Goal: Transaction & Acquisition: Purchase product/service

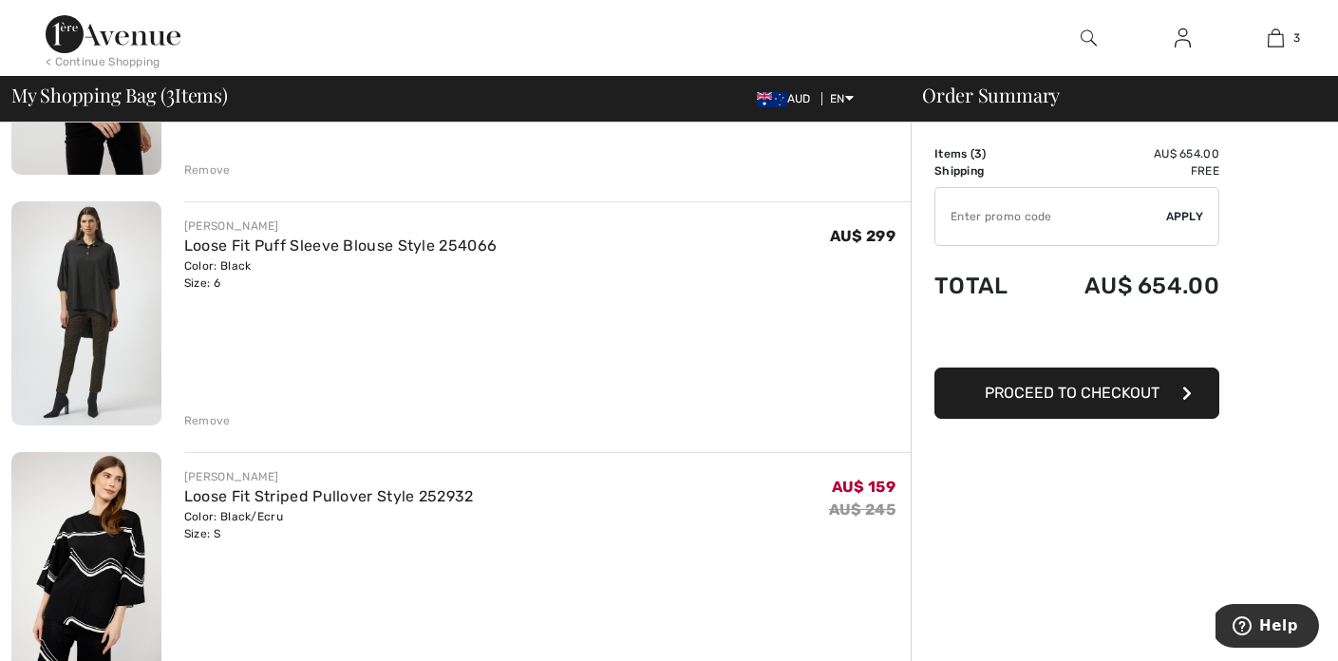
scroll to position [327, 0]
click at [193, 417] on div "Remove" at bounding box center [207, 422] width 47 height 17
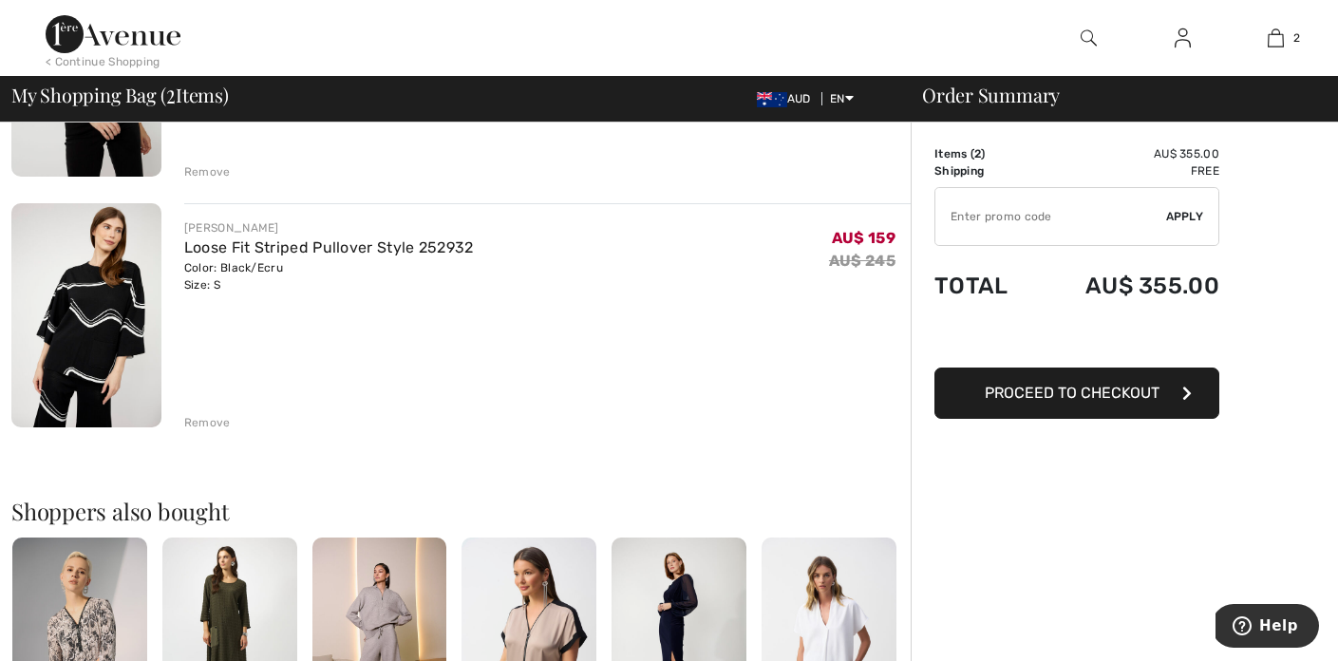
click at [81, 337] on img at bounding box center [86, 315] width 150 height 225
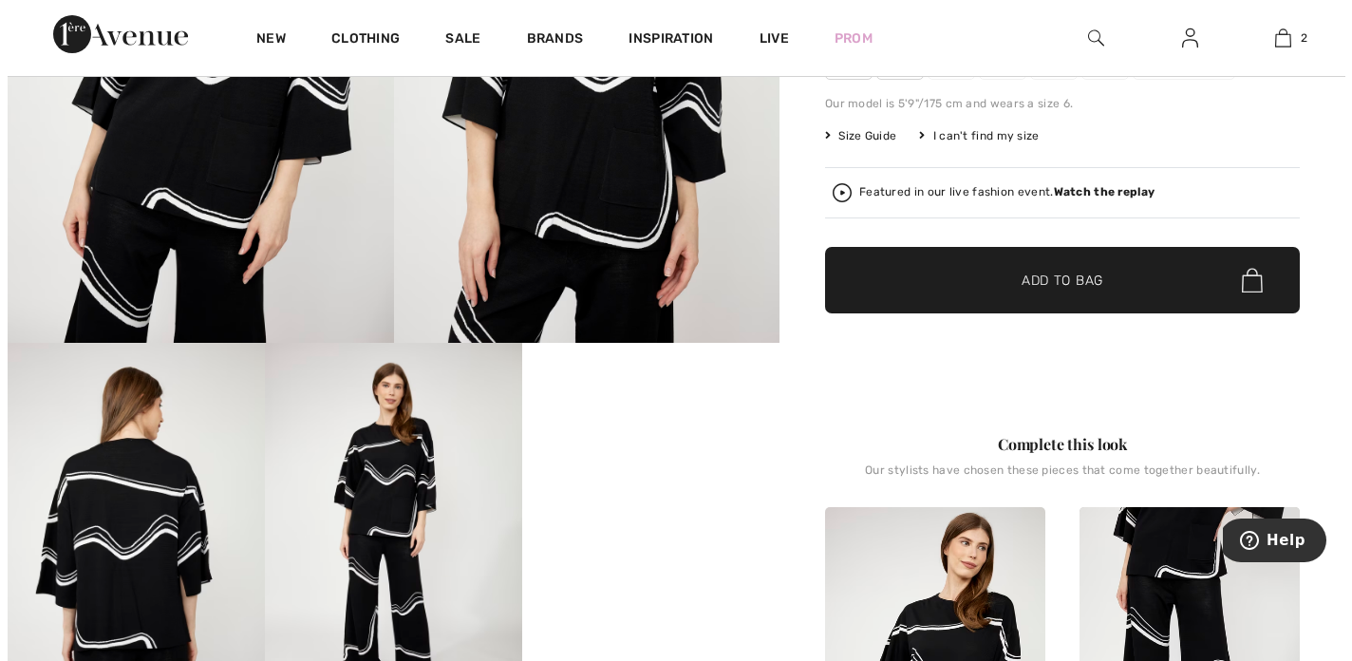
scroll to position [352, 0]
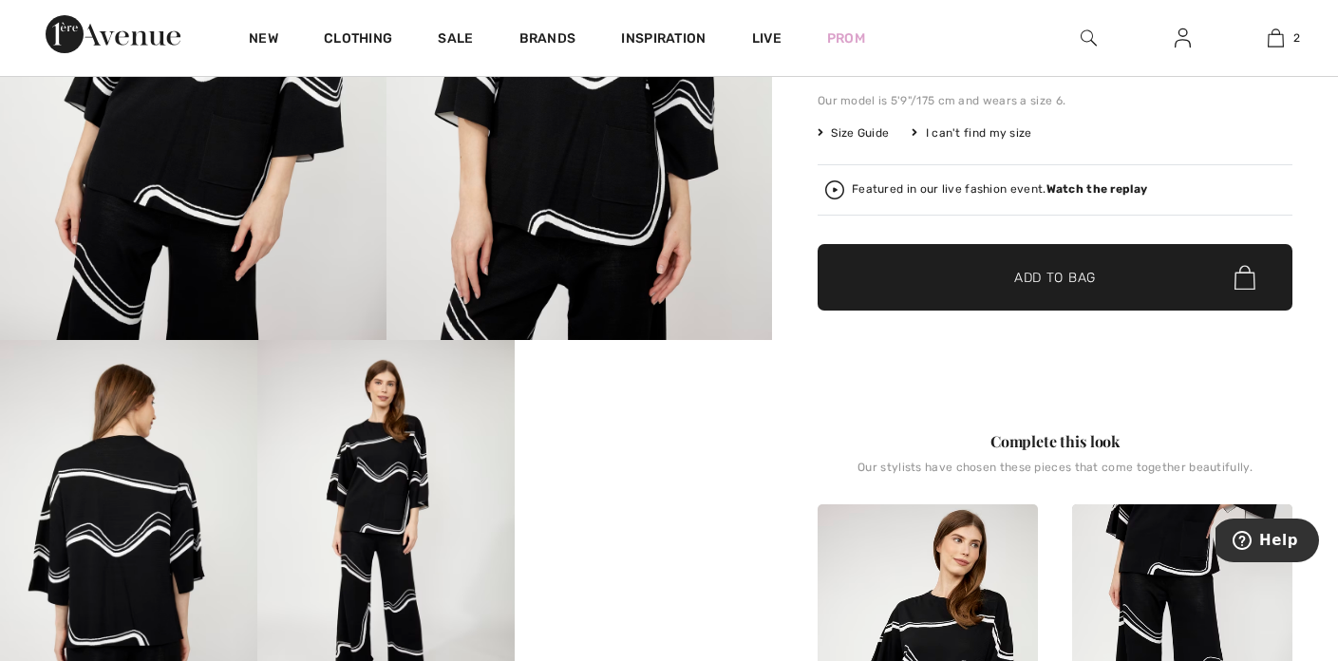
click at [157, 505] on img at bounding box center [128, 533] width 257 height 386
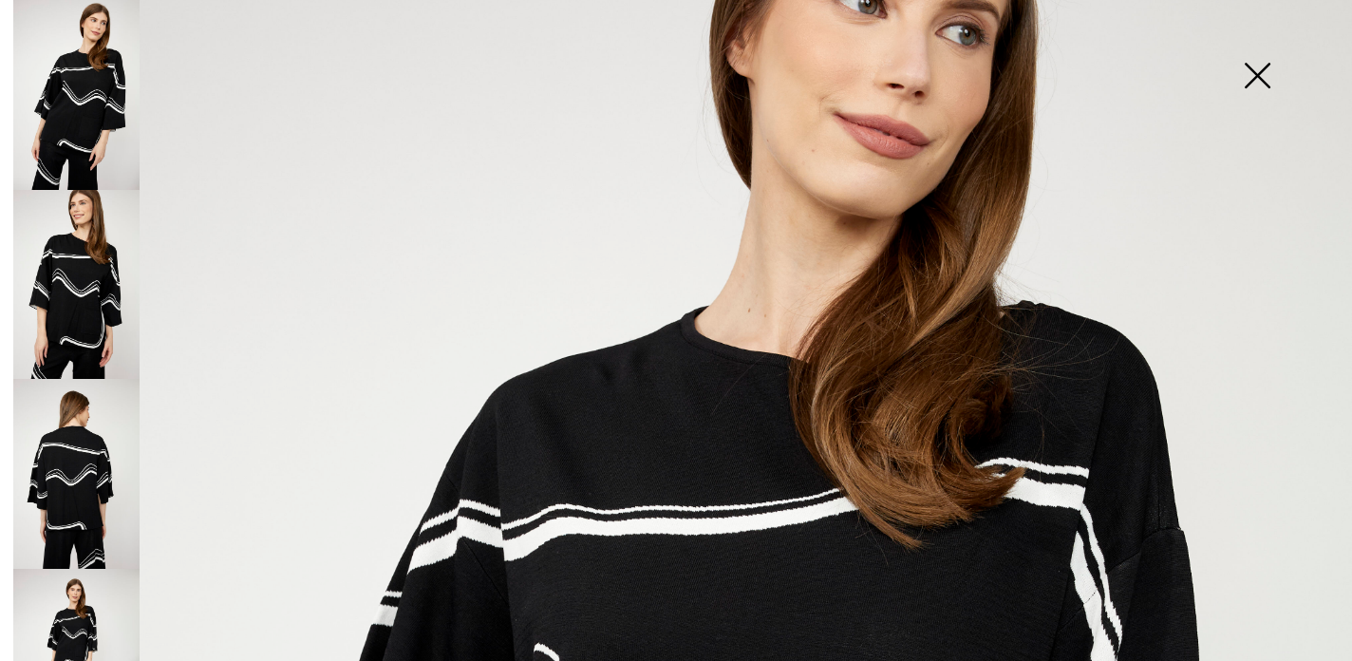
scroll to position [231, 0]
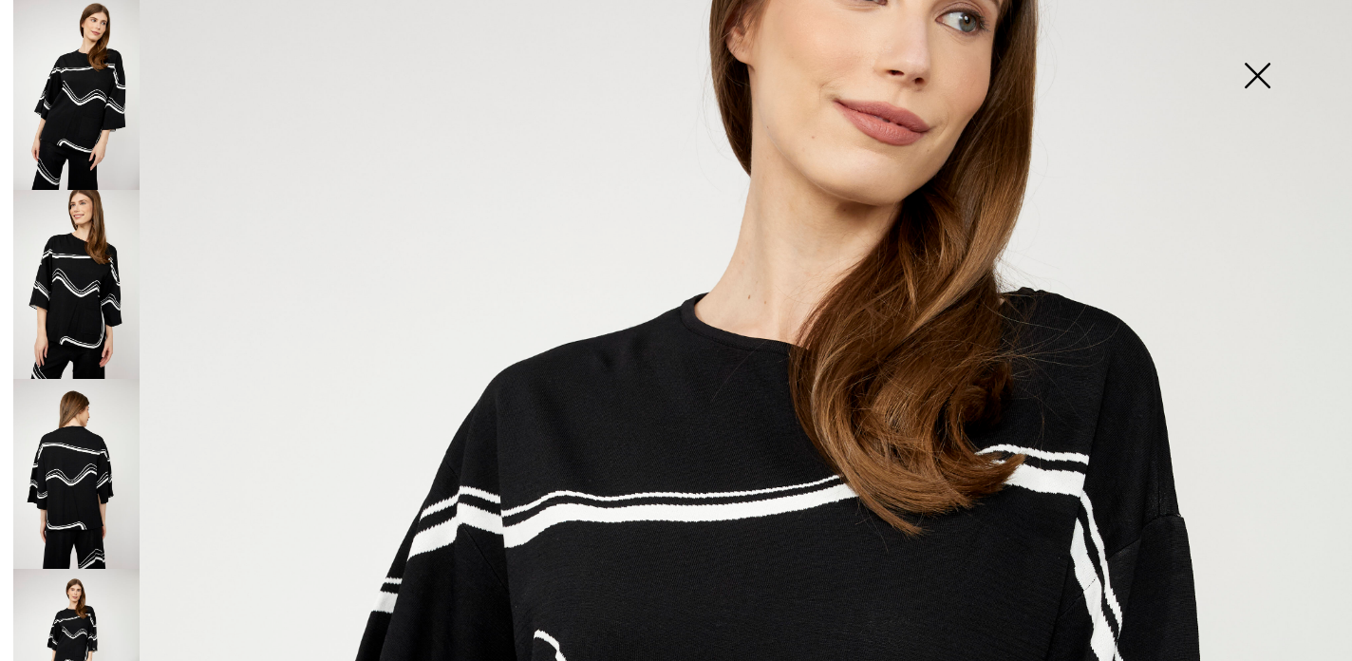
click at [92, 328] on img at bounding box center [76, 285] width 126 height 190
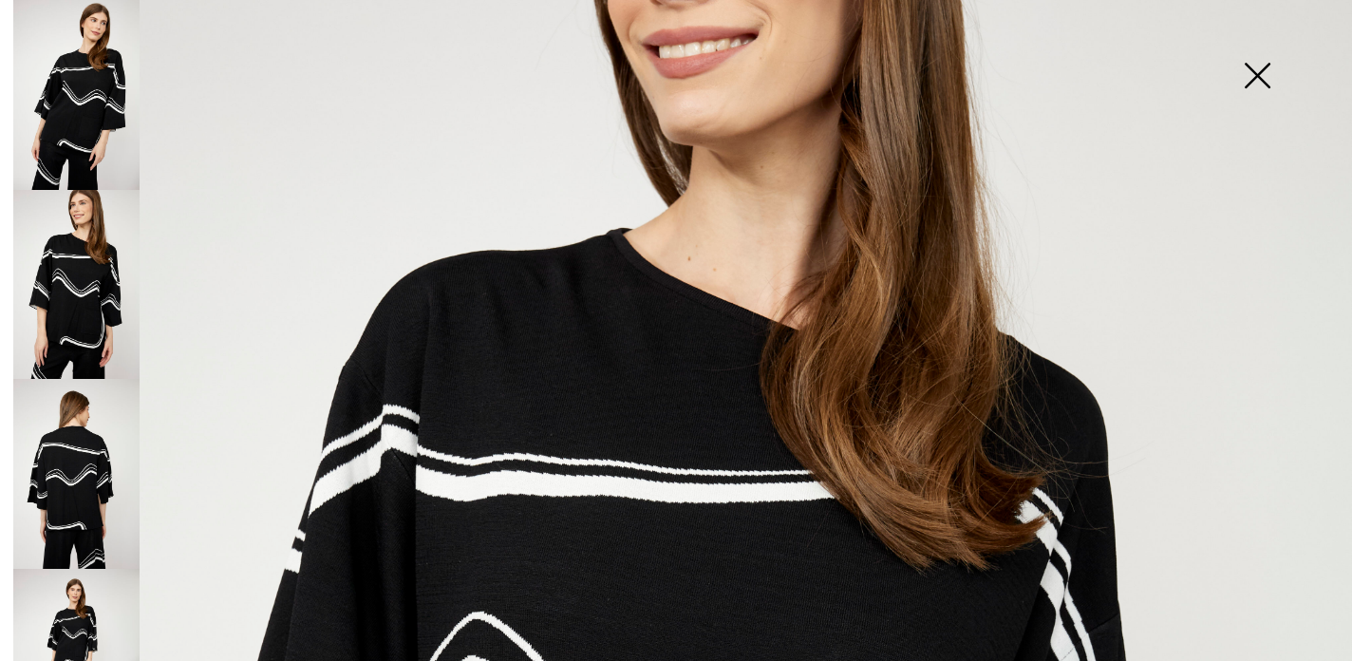
click at [81, 447] on img at bounding box center [76, 474] width 126 height 190
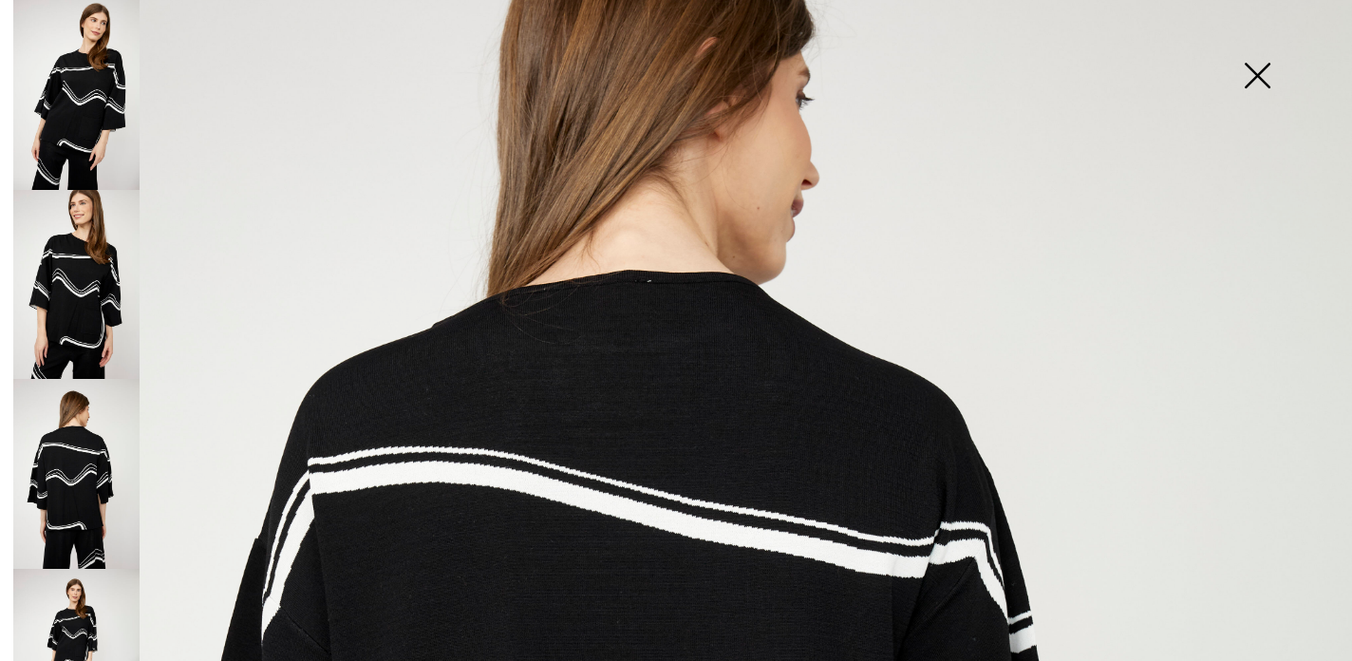
click at [70, 593] on img at bounding box center [76, 664] width 126 height 190
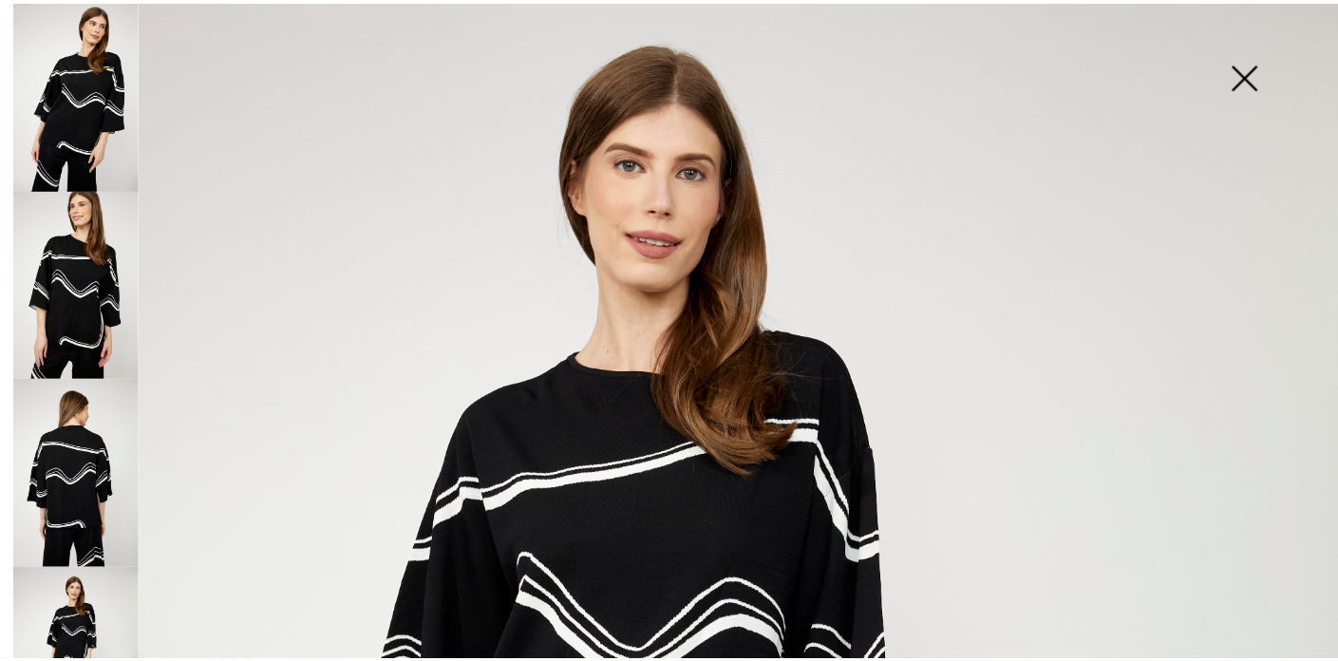
scroll to position [0, 0]
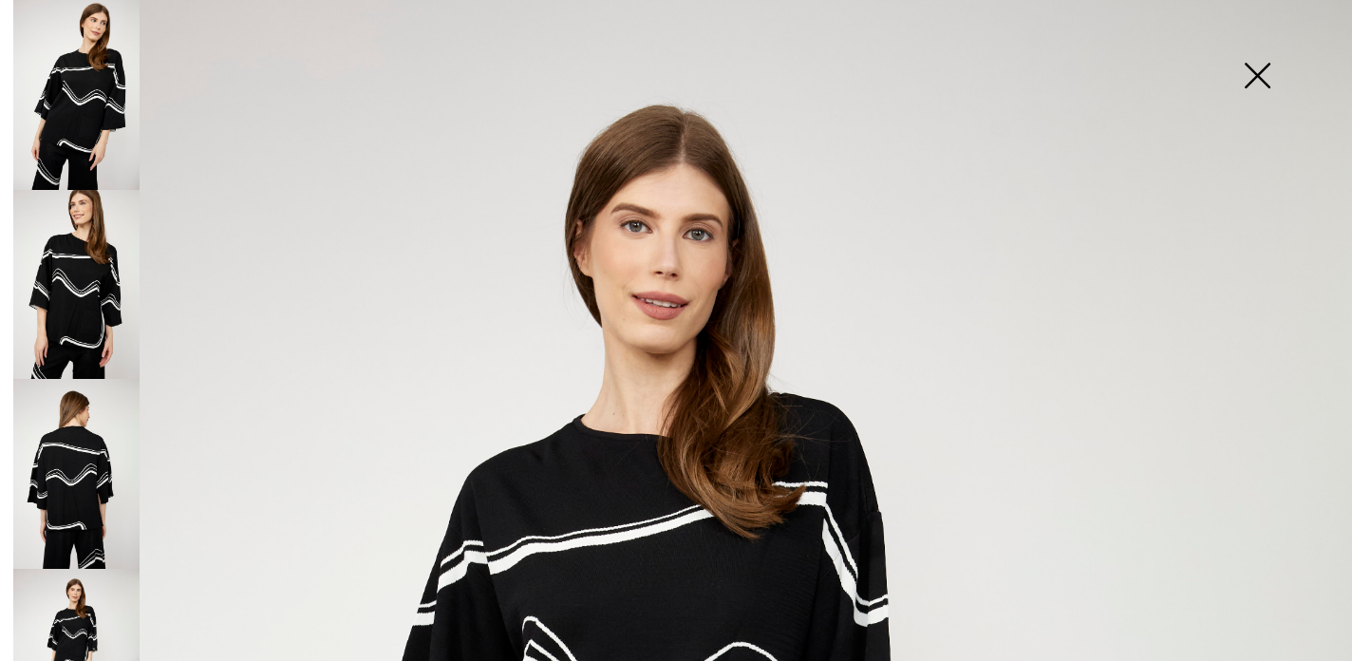
click at [1257, 80] on img at bounding box center [1256, 77] width 95 height 98
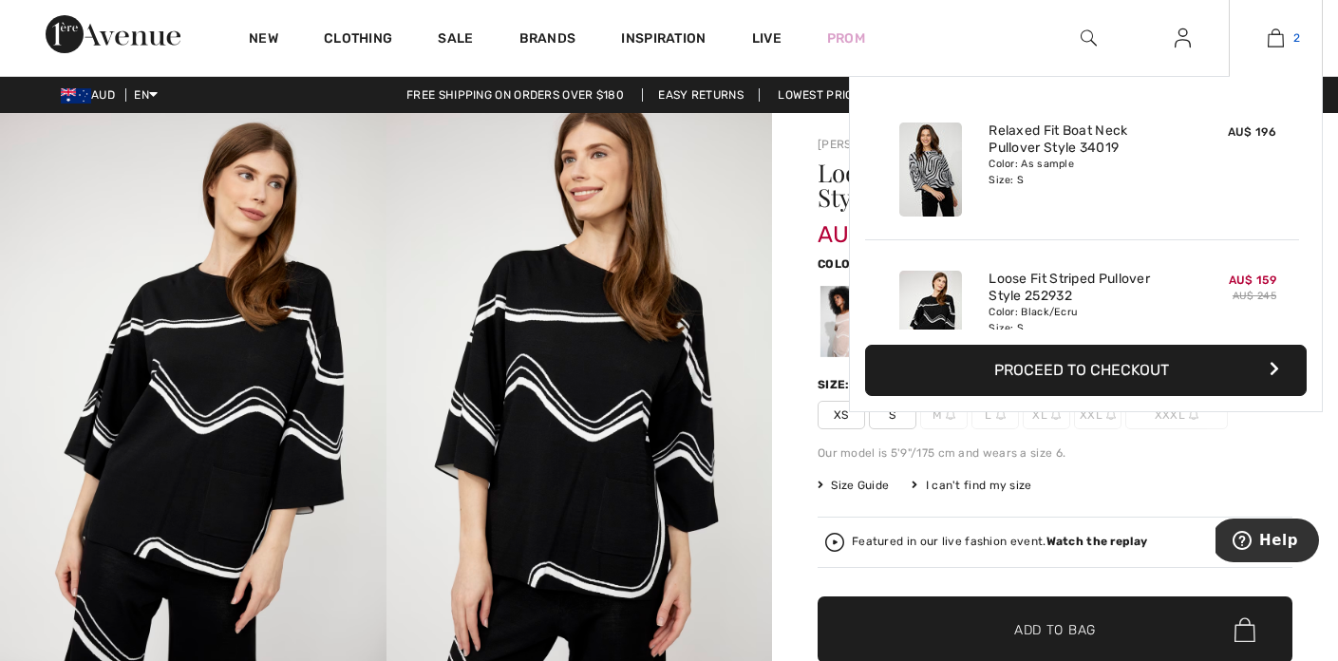
click at [1278, 41] on img at bounding box center [1275, 38] width 16 height 23
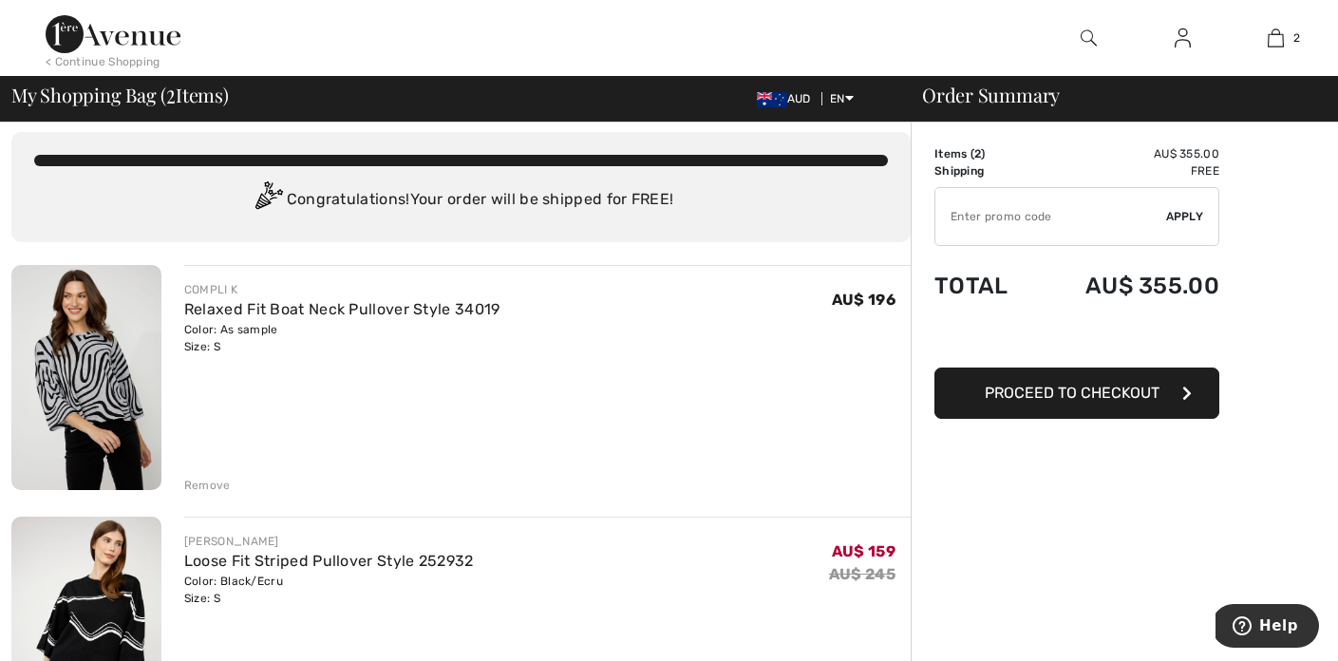
scroll to position [17, 0]
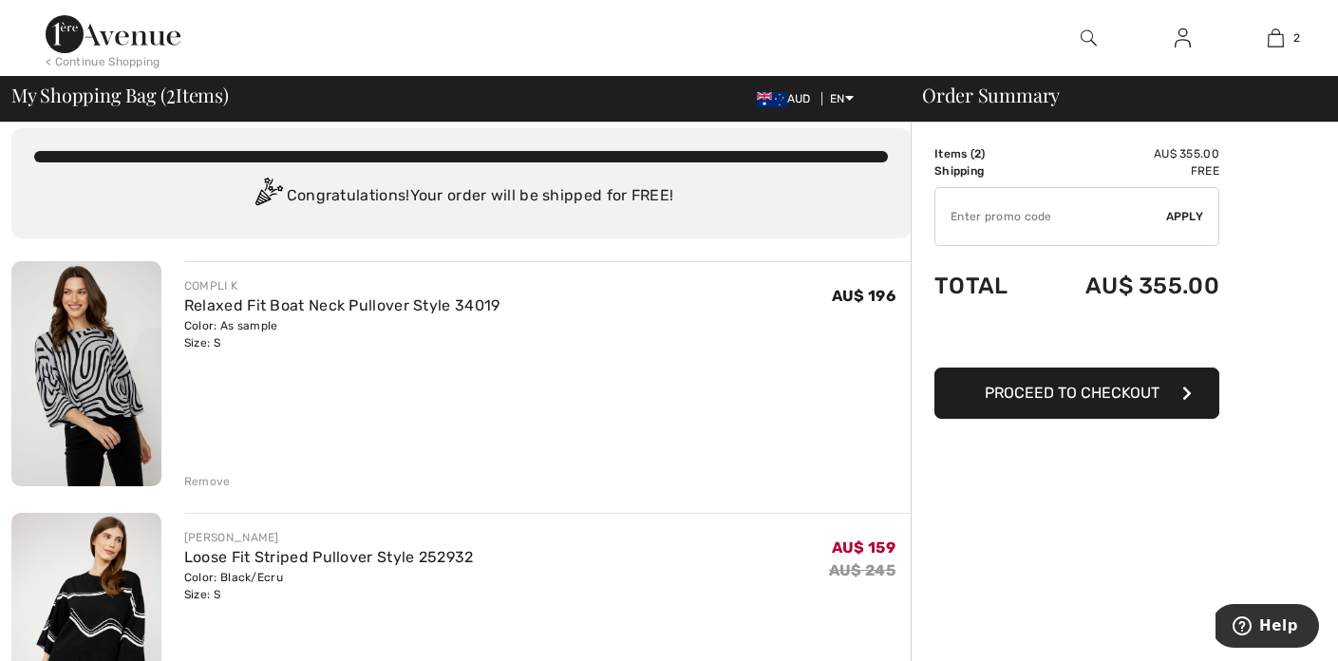
click at [196, 478] on div "Remove" at bounding box center [207, 481] width 47 height 17
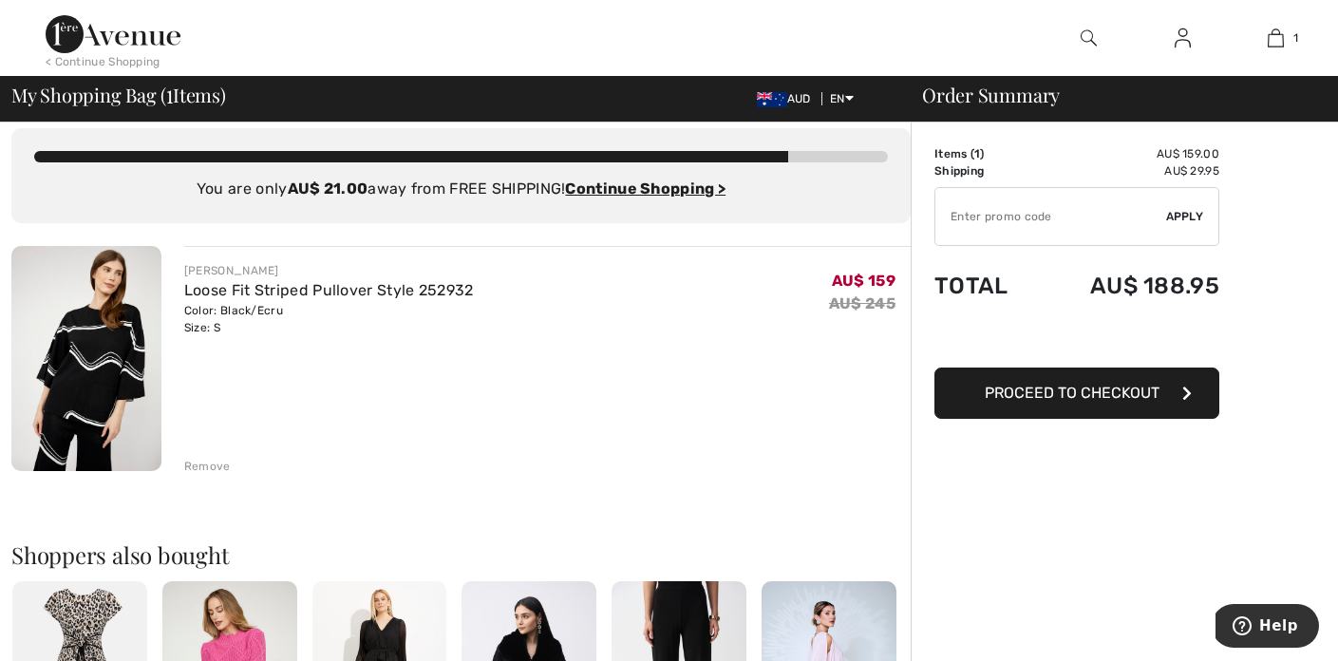
click at [200, 460] on div "Remove" at bounding box center [207, 466] width 47 height 17
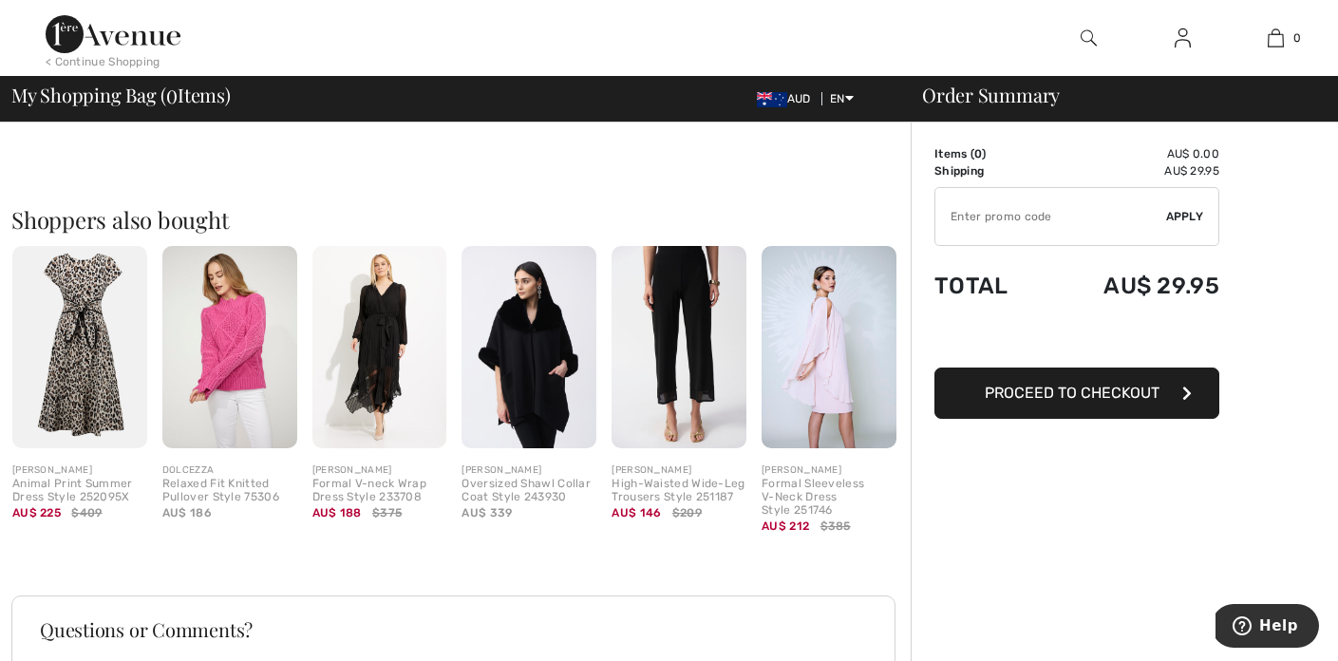
scroll to position [403, 0]
